Goal: Find contact information: Obtain details needed to contact an individual or organization

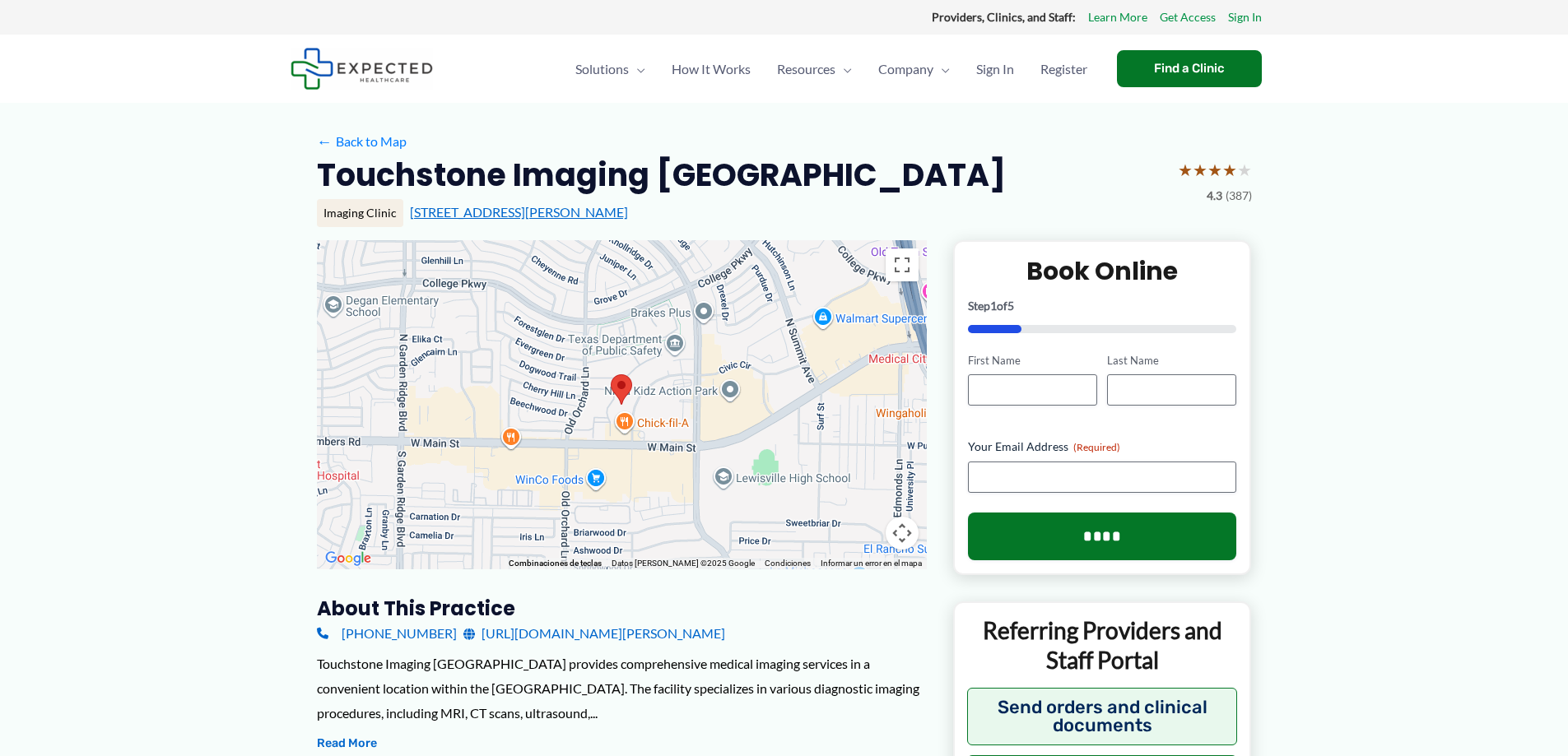
drag, startPoint x: 685, startPoint y: 200, endPoint x: 407, endPoint y: 209, distance: 278.1
click at [407, 209] on div "Imaging Clinic [STREET_ADDRESS]" at bounding box center [784, 213] width 936 height 28
copy link "[STREET_ADDRESS][PERSON_NAME]"
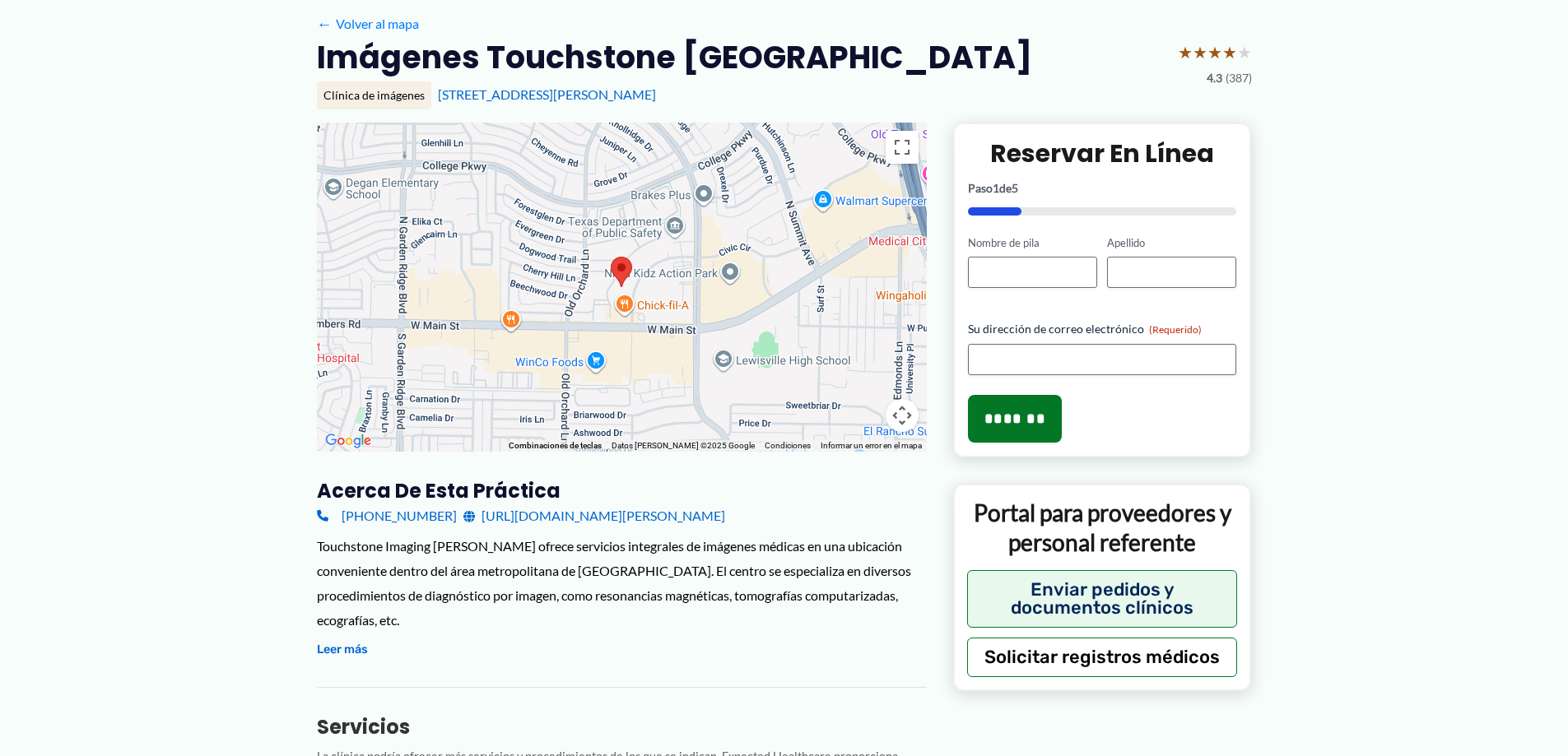
scroll to position [159, 0]
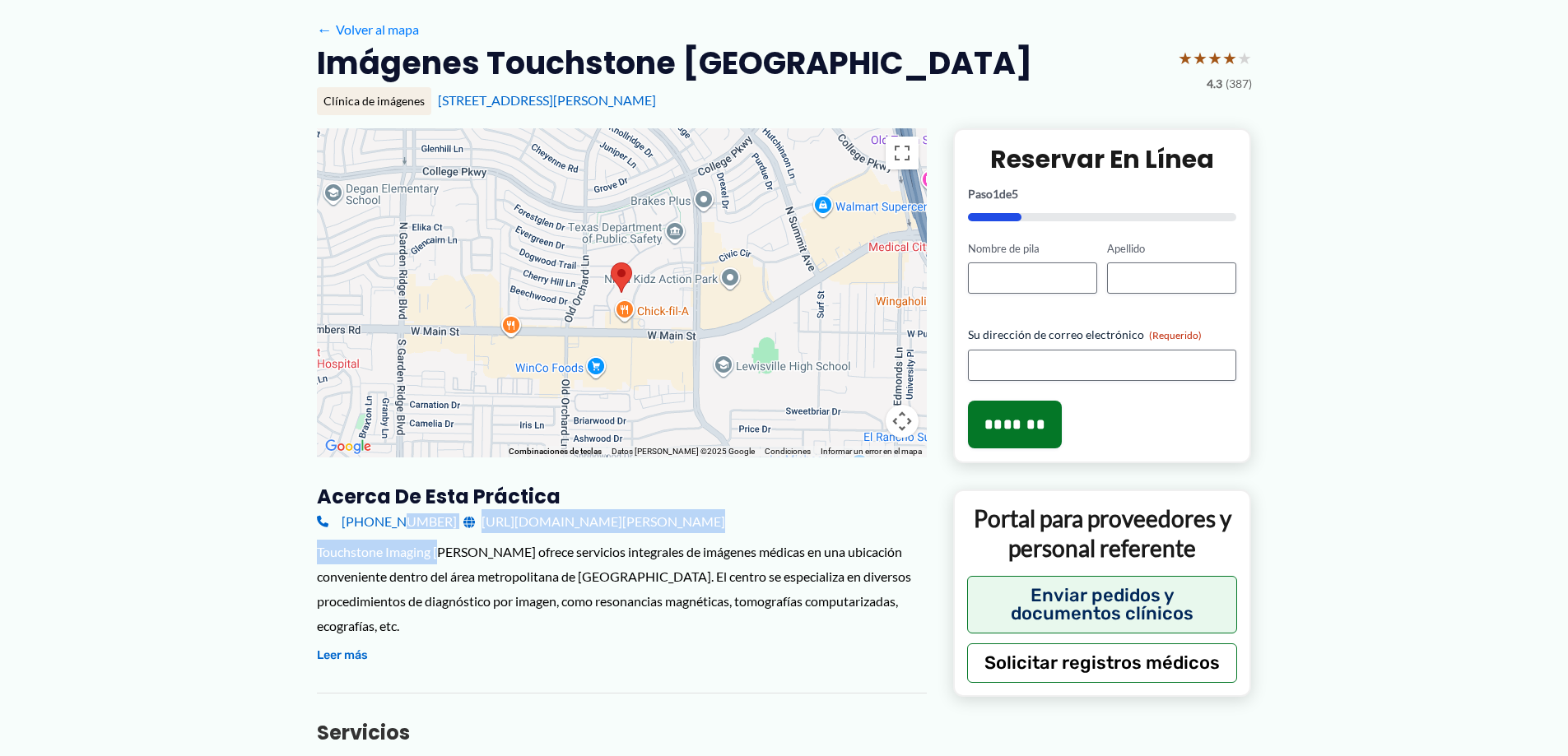
drag, startPoint x: 440, startPoint y: 539, endPoint x: 387, endPoint y: 527, distance: 54.3
click at [382, 526] on font "[PHONE_NUMBER]" at bounding box center [400, 521] width 115 height 16
drag, startPoint x: 371, startPoint y: 522, endPoint x: 254, endPoint y: 510, distance: 117.6
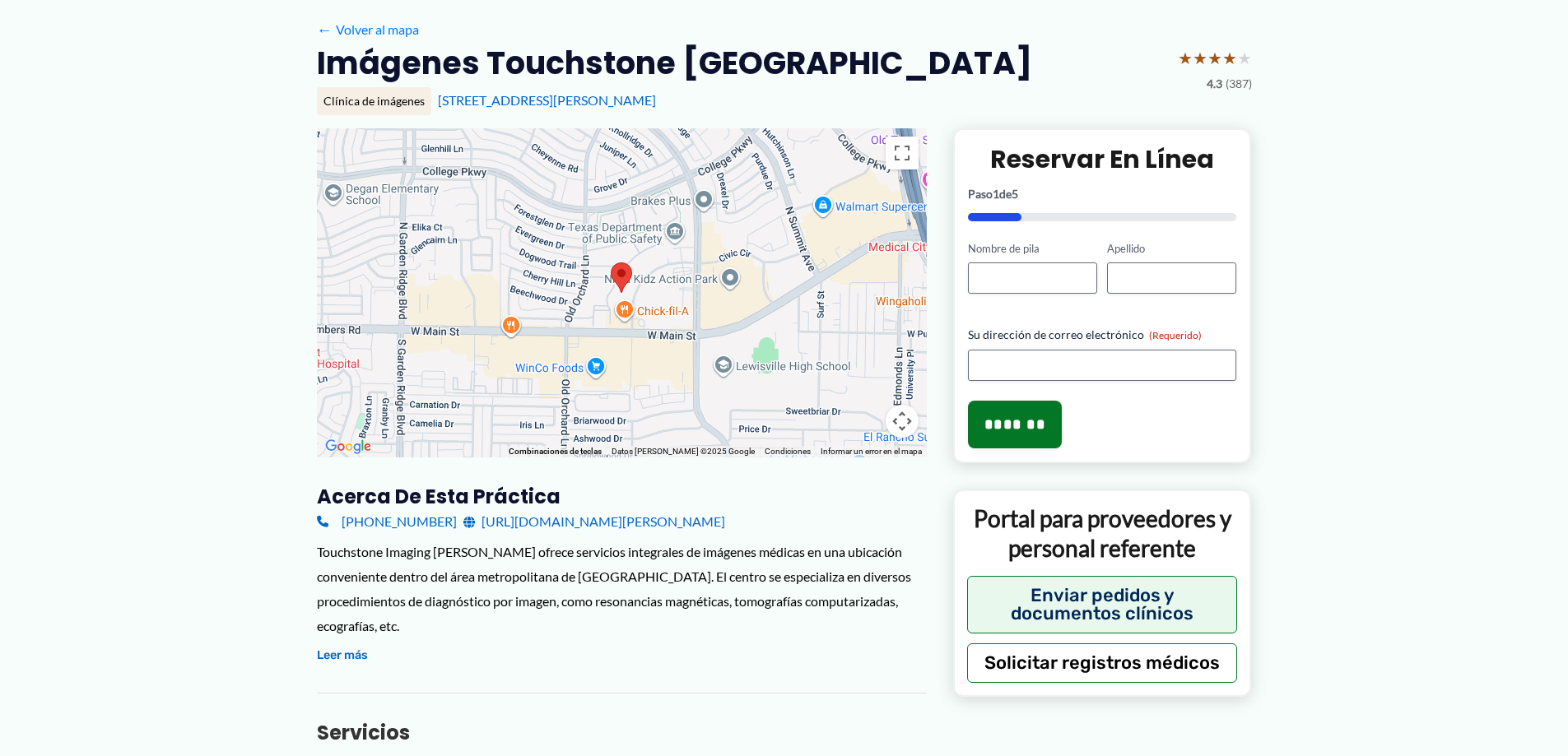
drag, startPoint x: 436, startPoint y: 517, endPoint x: 339, endPoint y: 513, distance: 97.1
click at [339, 513] on div "[PHONE_NUMBER] [URL][DOMAIN_NAME][PERSON_NAME]" at bounding box center [622, 522] width 610 height 24
copy font "[PHONE_NUMBER]"
